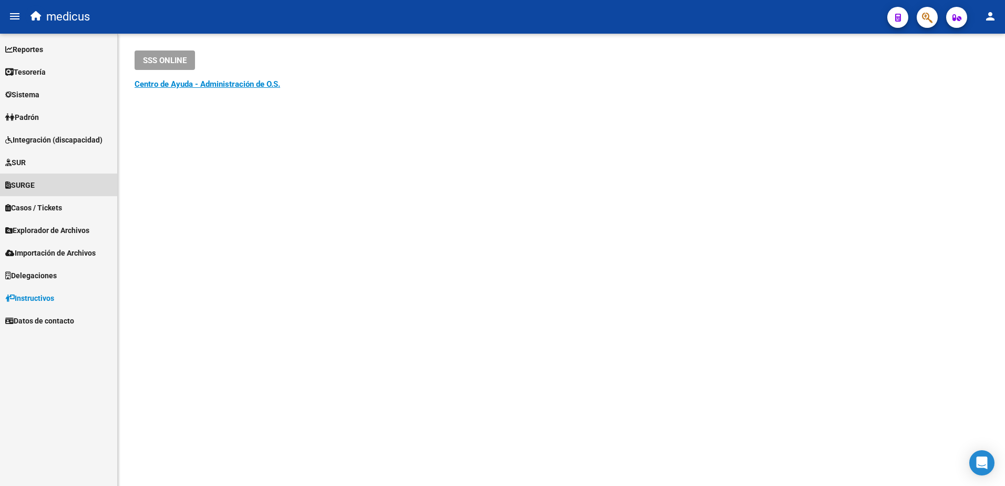
click at [33, 185] on span "SURGE" at bounding box center [19, 185] width 29 height 12
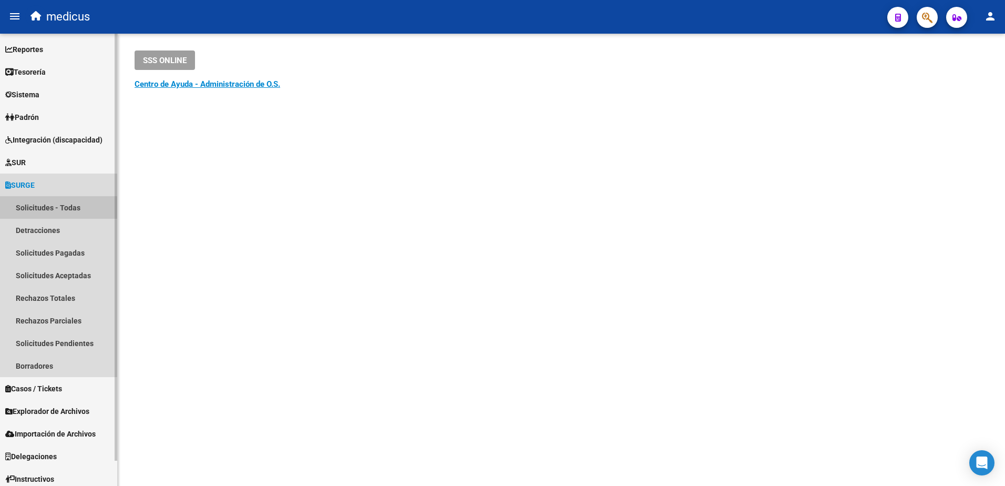
click at [67, 204] on link "Solicitudes - Todas" at bounding box center [58, 207] width 117 height 23
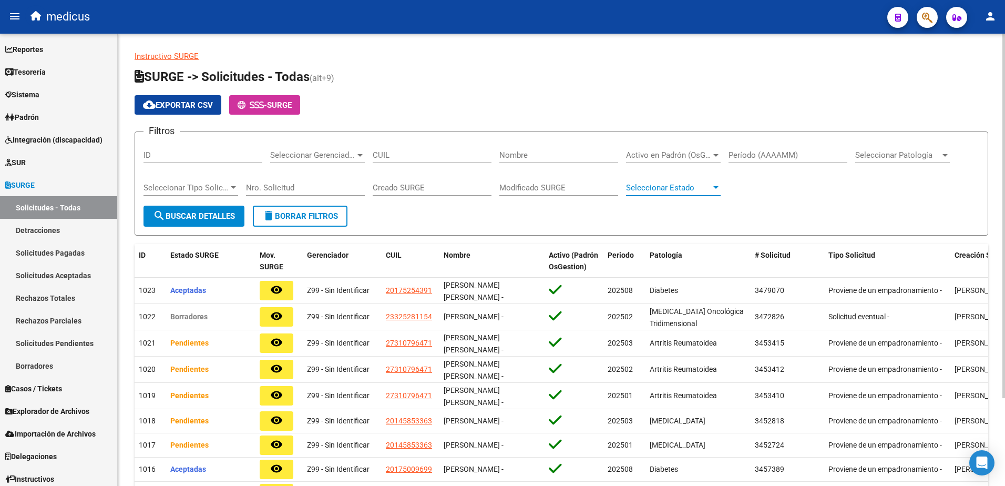
click at [692, 187] on span "Seleccionar Estado" at bounding box center [668, 187] width 85 height 9
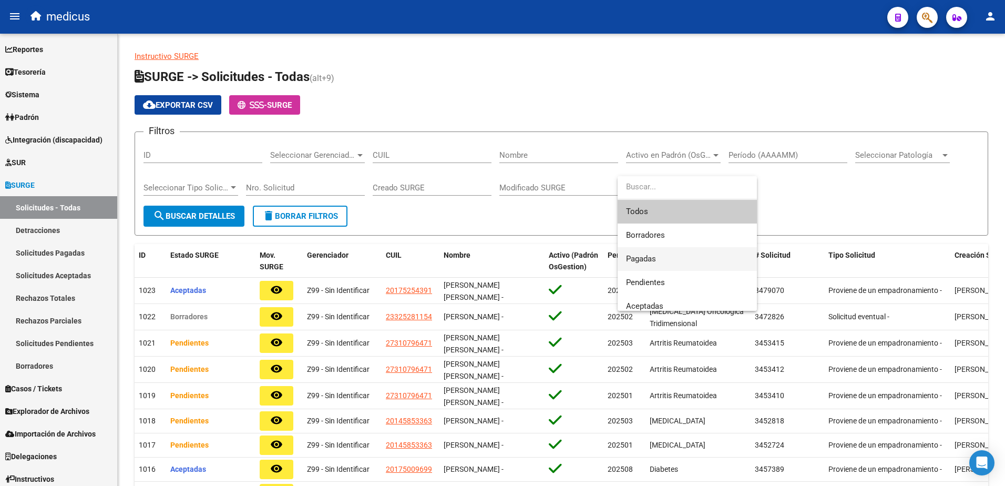
click at [669, 254] on span "Pagadas" at bounding box center [687, 259] width 122 height 24
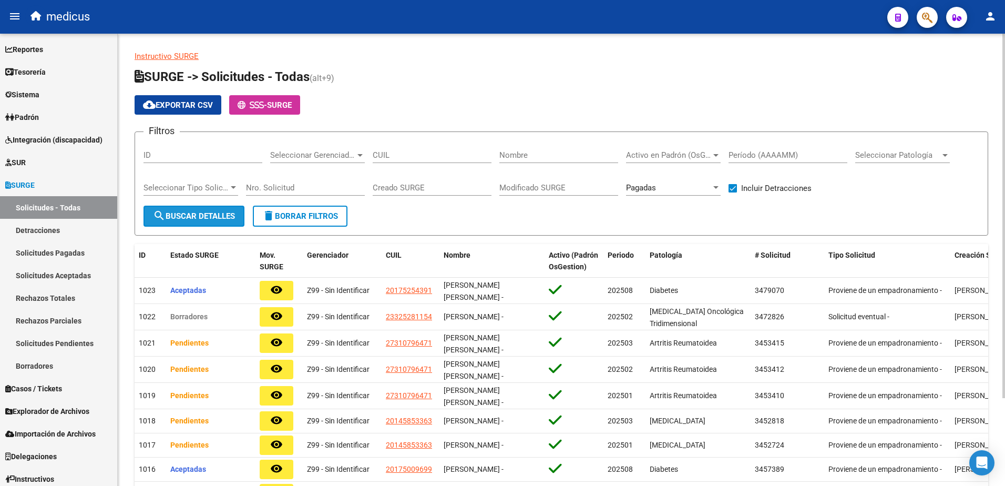
click at [220, 216] on span "search Buscar Detalles" at bounding box center [194, 215] width 82 height 9
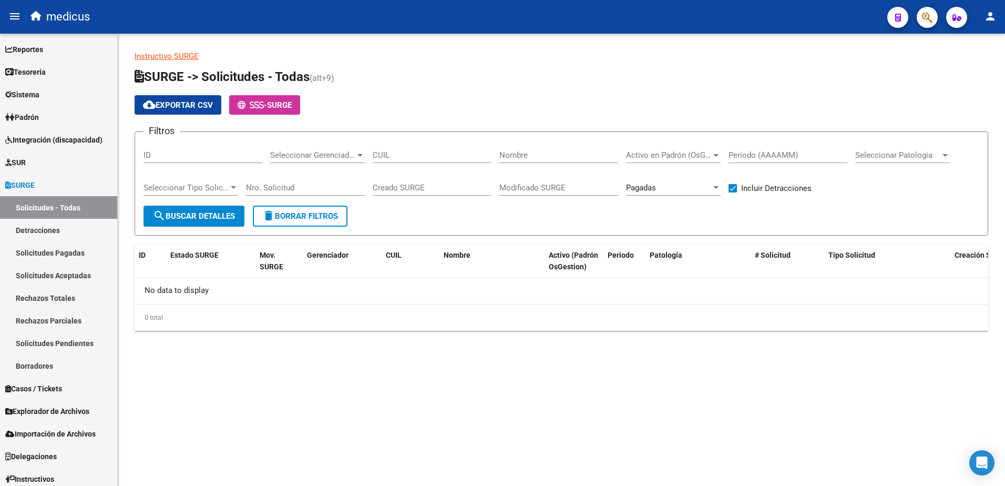
click at [713, 186] on div at bounding box center [715, 187] width 9 height 8
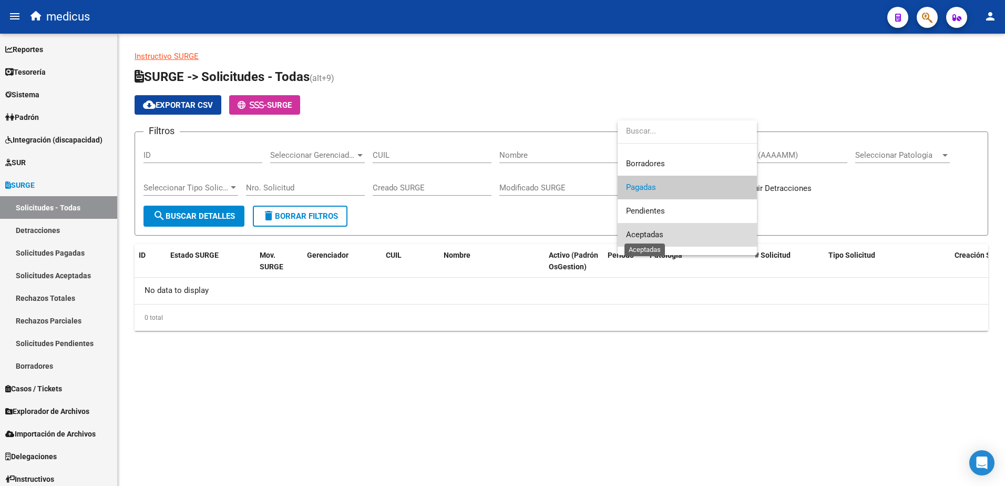
click at [644, 231] on span "Aceptadas" at bounding box center [644, 234] width 37 height 9
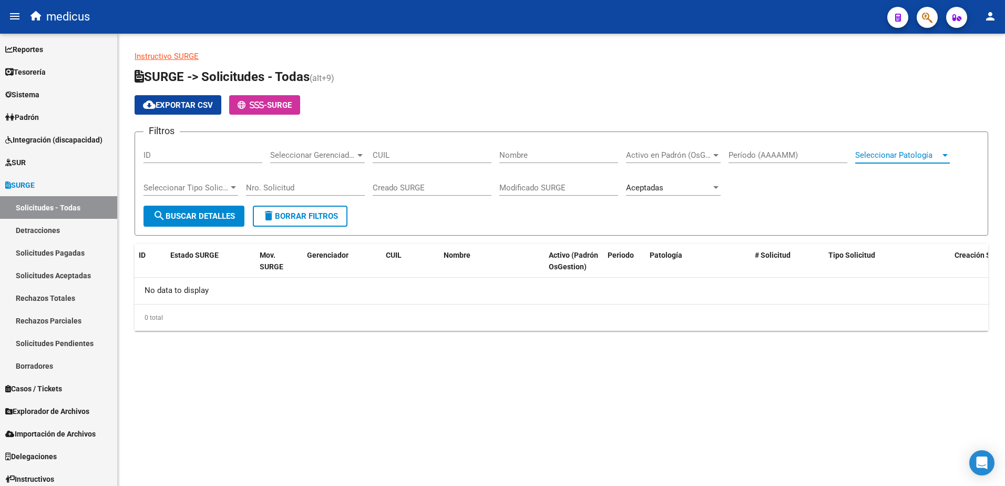
click at [948, 156] on div at bounding box center [944, 155] width 9 height 8
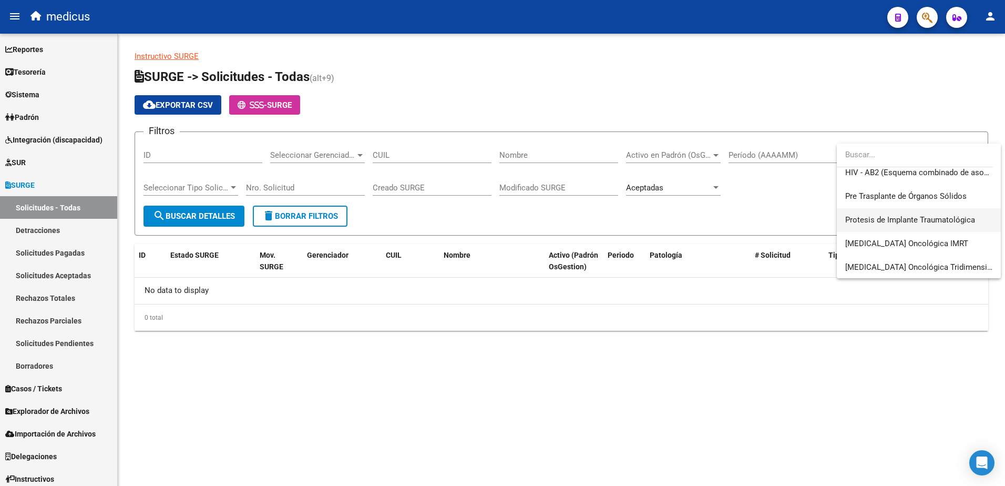
scroll to position [268, 0]
click at [905, 193] on span "Pre Trasplante de Órganos Sólidos" at bounding box center [905, 194] width 121 height 9
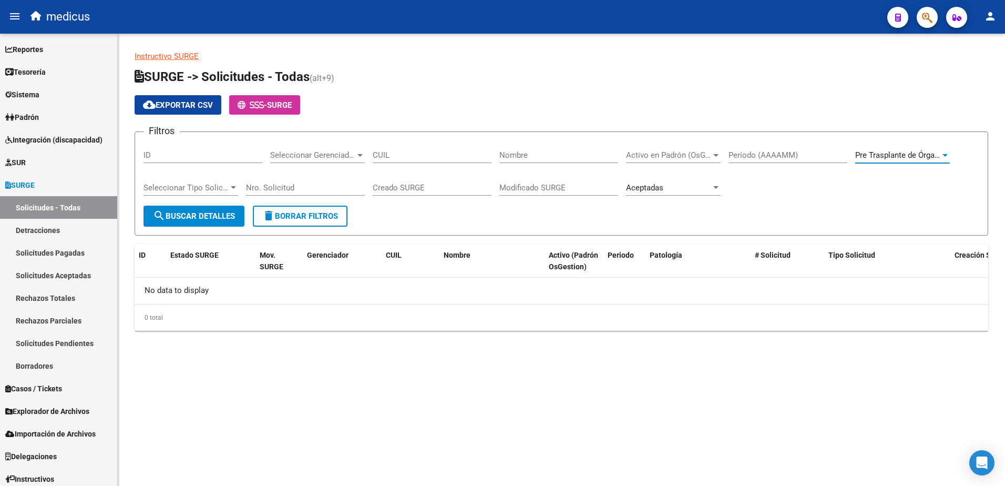
click at [193, 219] on span "search Buscar Detalles" at bounding box center [194, 215] width 82 height 9
click at [923, 151] on span "Pre Trasplante de Órganos Sólidos" at bounding box center [915, 154] width 121 height 9
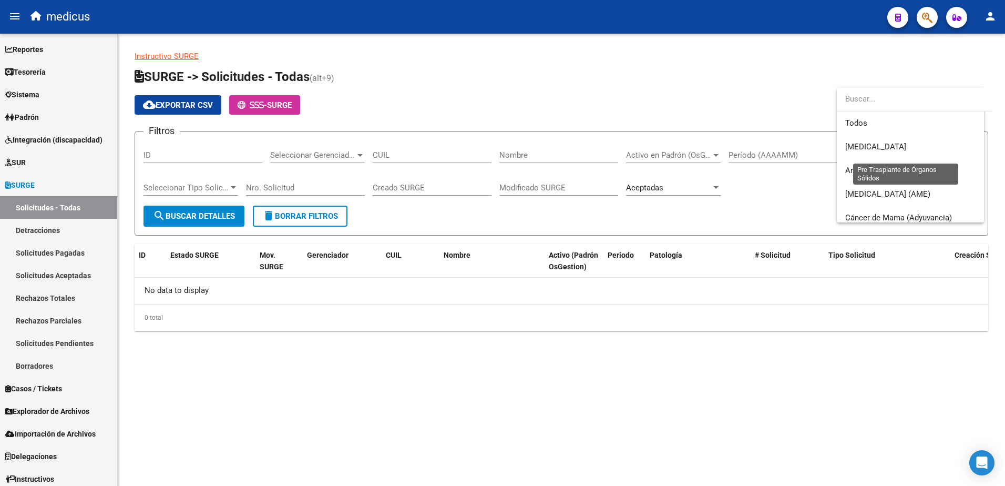
scroll to position [252, 0]
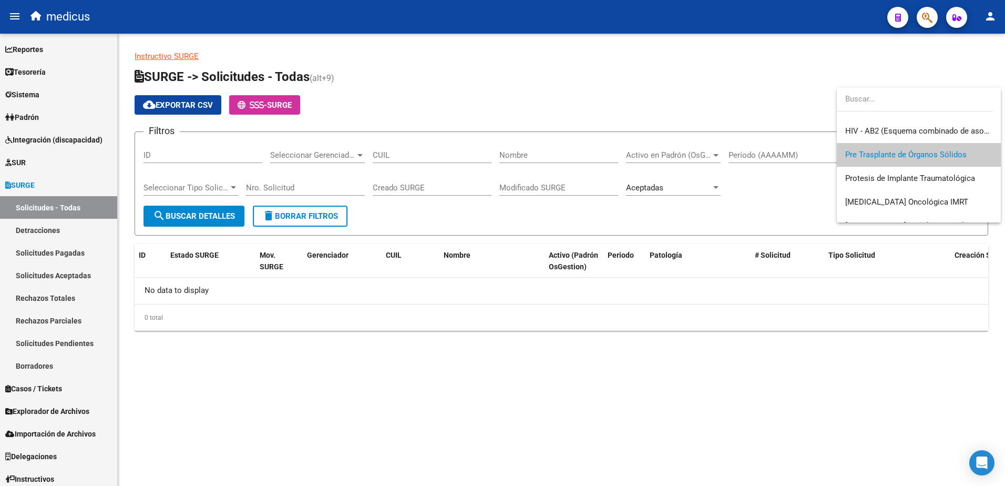
drag, startPoint x: 579, startPoint y: 211, endPoint x: 834, endPoint y: 178, distance: 257.0
click at [586, 211] on div at bounding box center [502, 243] width 1005 height 486
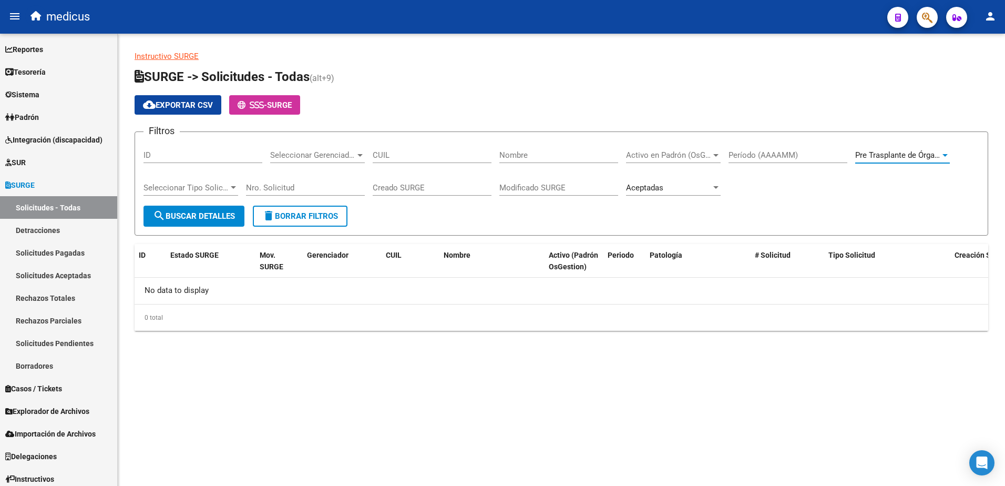
click at [908, 157] on span "Pre Trasplante de Órganos Sólidos" at bounding box center [915, 154] width 121 height 9
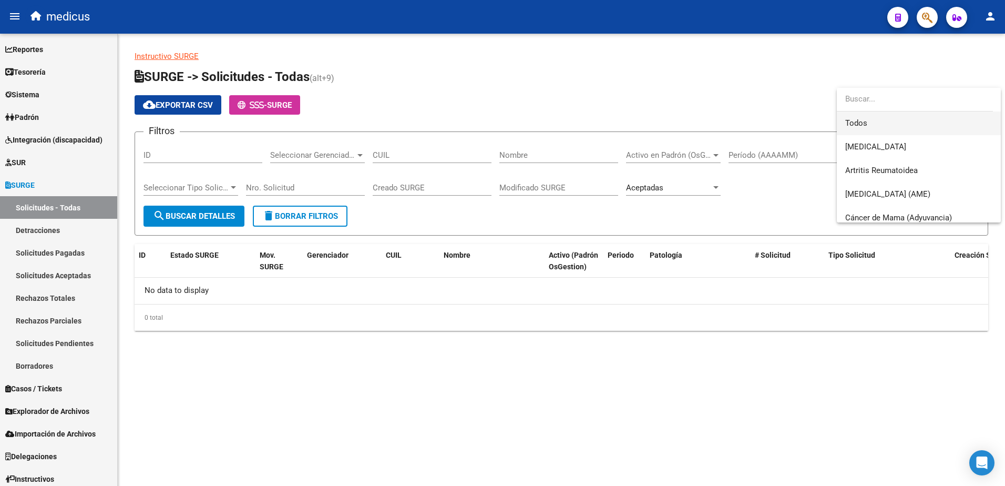
click at [872, 121] on span "Todos" at bounding box center [918, 123] width 147 height 24
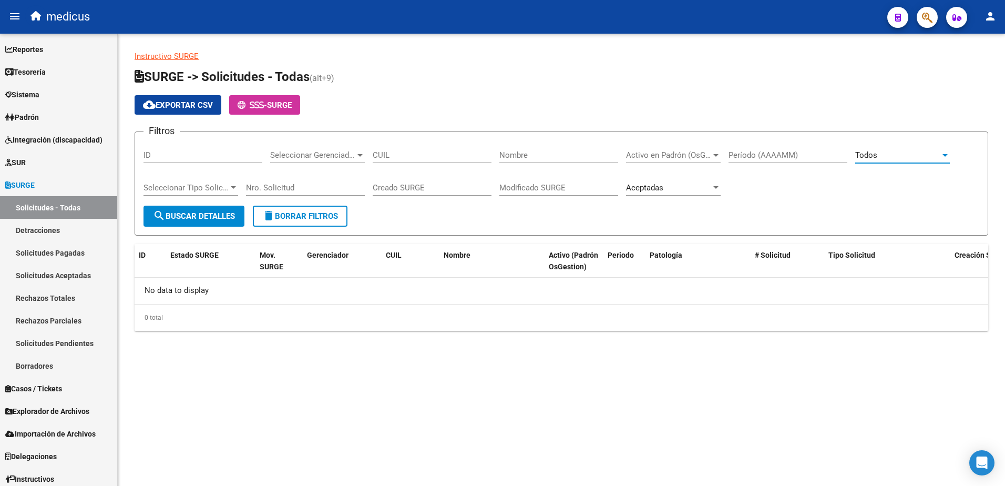
click at [219, 218] on span "search Buscar Detalles" at bounding box center [194, 215] width 82 height 9
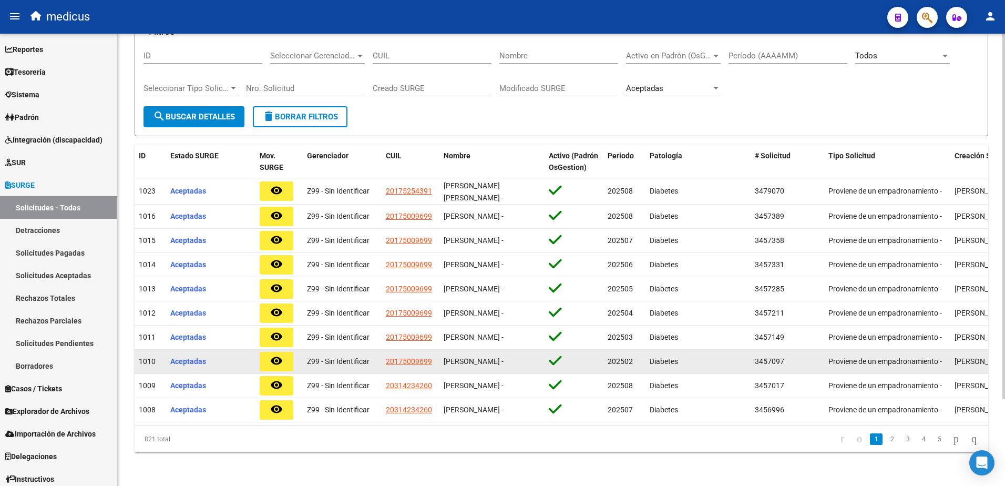
scroll to position [55, 0]
